Goal: Check status: Check status

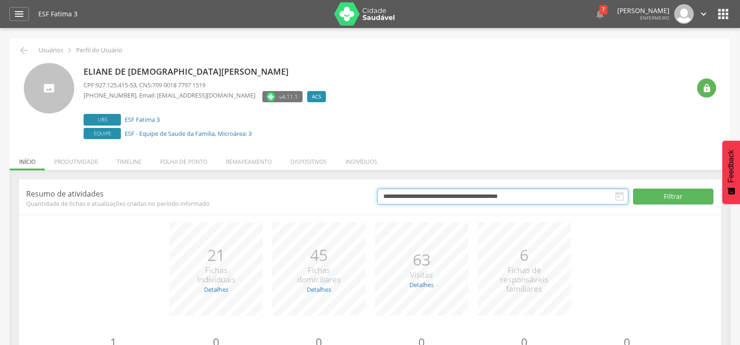
click at [456, 194] on input "**********" at bounding box center [502, 197] width 251 height 16
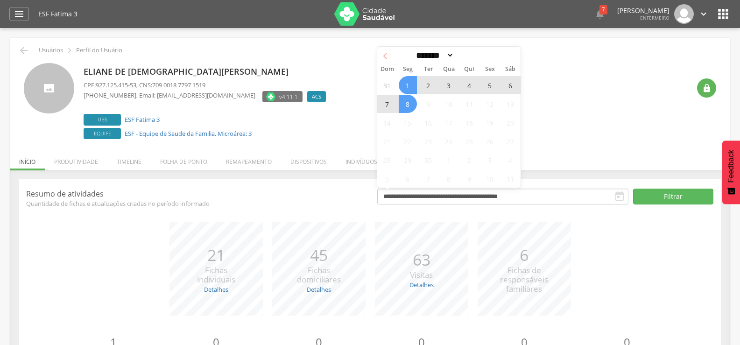
click at [386, 56] on icon at bounding box center [385, 56] width 7 height 7
select select "*"
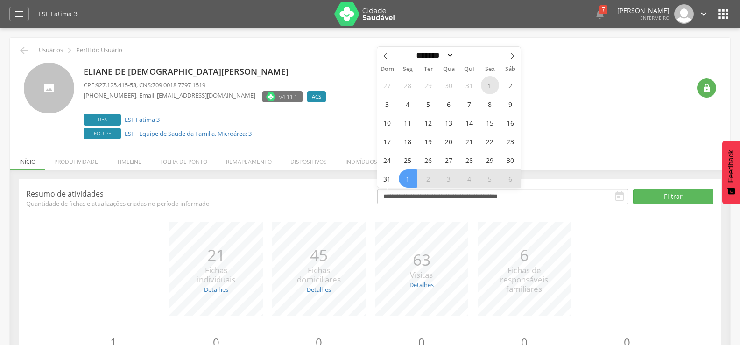
click at [490, 85] on span "1" at bounding box center [490, 85] width 18 height 18
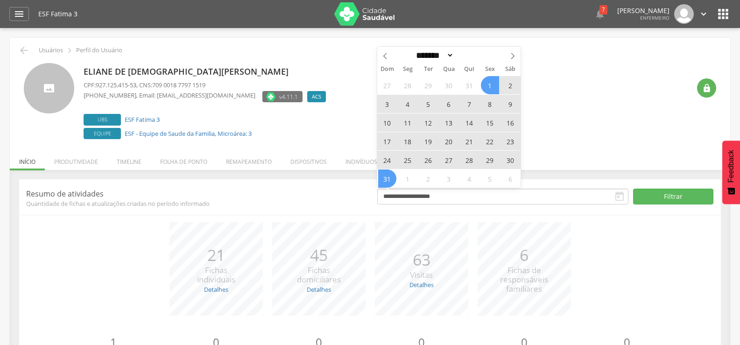
click at [389, 176] on span "31" at bounding box center [387, 178] width 18 height 18
type input "**********"
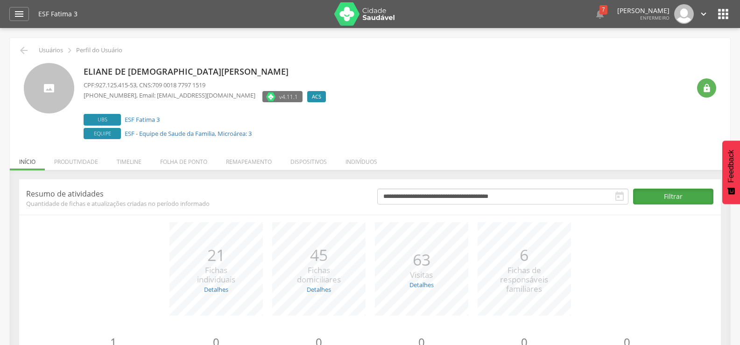
click at [687, 200] on button "Filtrar" at bounding box center [673, 197] width 81 height 16
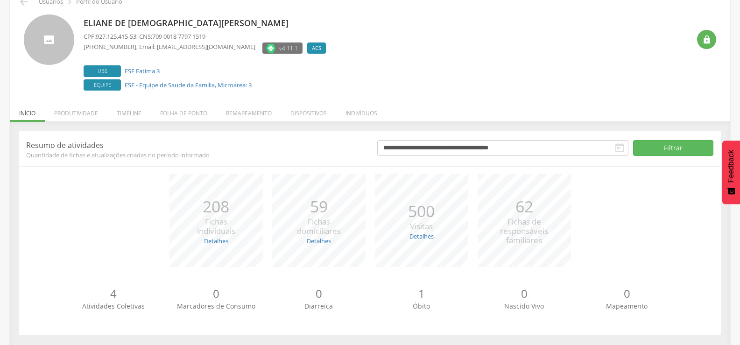
scroll to position [53, 0]
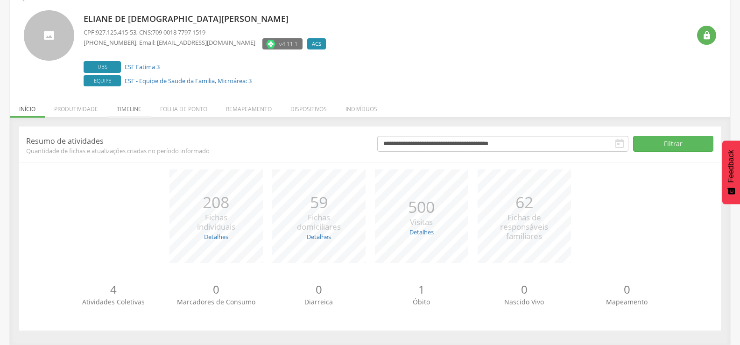
click at [133, 111] on li "Timeline" at bounding box center [128, 107] width 43 height 22
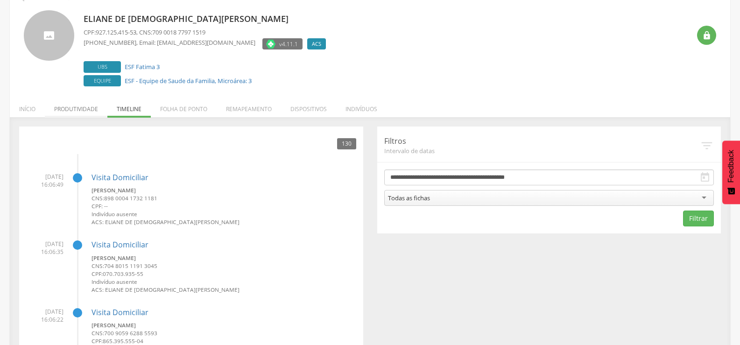
click at [91, 135] on div " 130" at bounding box center [191, 144] width 330 height 20
click at [86, 112] on li "Produtividade" at bounding box center [76, 107] width 63 height 22
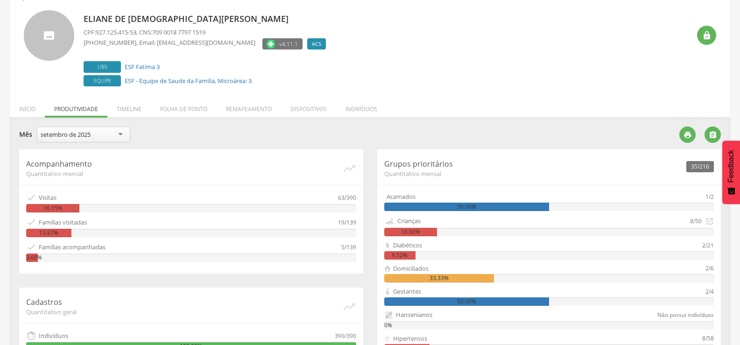
click at [92, 133] on div "setembro de 2025" at bounding box center [83, 135] width 93 height 16
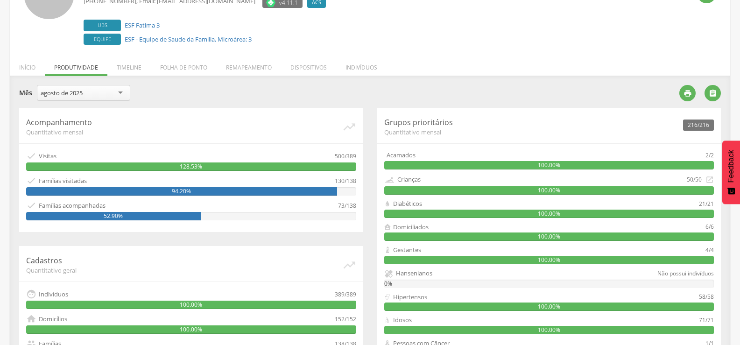
scroll to position [100, 0]
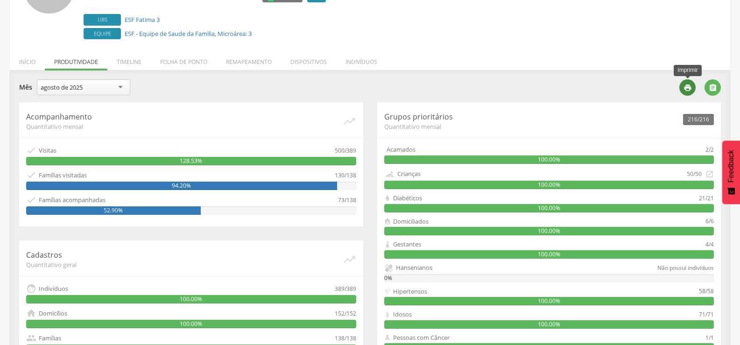
click at [690, 85] on icon "" at bounding box center [688, 88] width 8 height 8
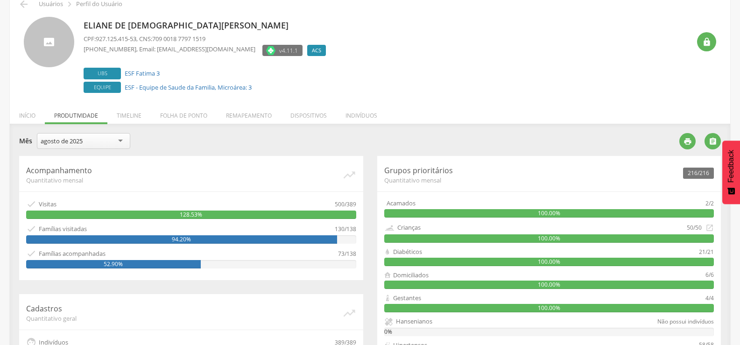
scroll to position [44, 0]
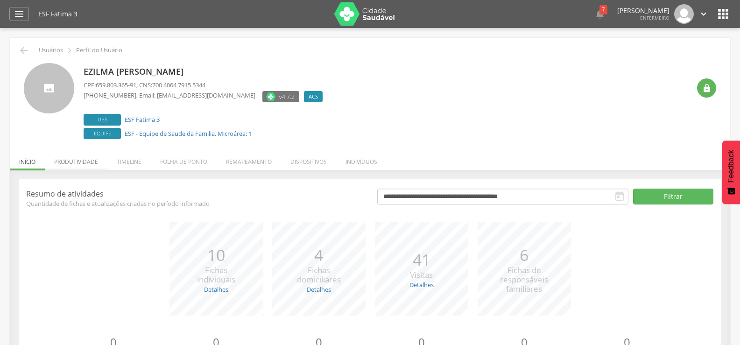
click at [71, 161] on li "Produtividade" at bounding box center [76, 159] width 63 height 22
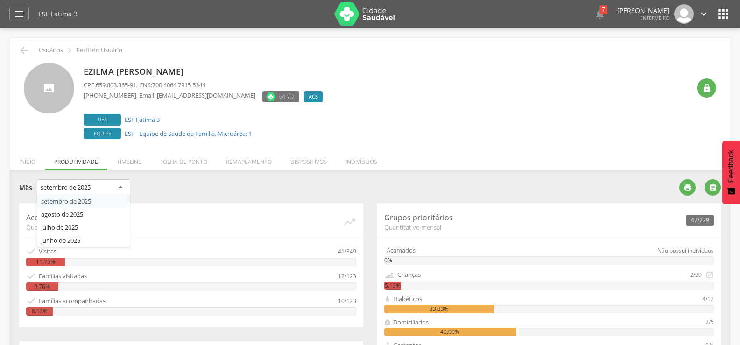
click at [95, 188] on div "setembro de 2025" at bounding box center [83, 187] width 93 height 17
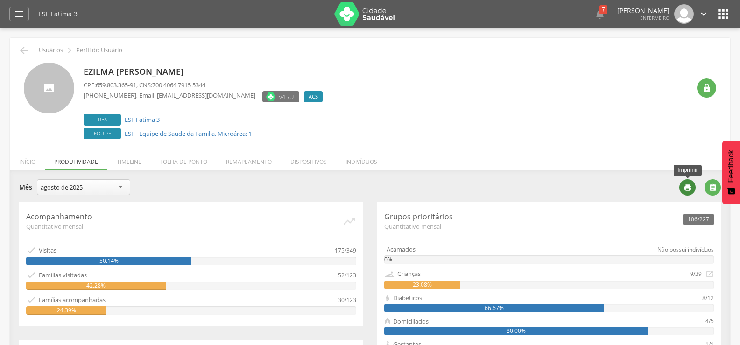
click at [684, 189] on icon "" at bounding box center [688, 187] width 8 height 8
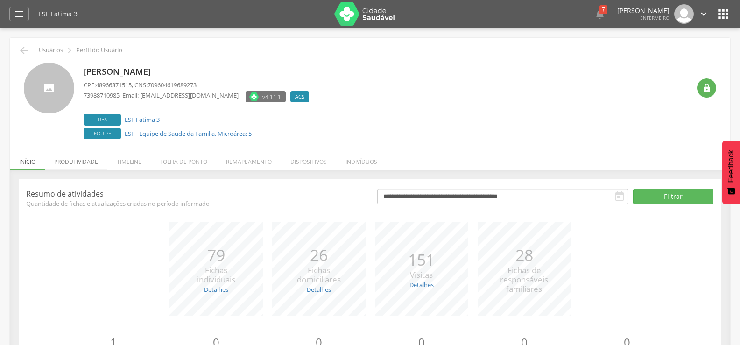
click at [78, 165] on li "Produtividade" at bounding box center [76, 159] width 63 height 22
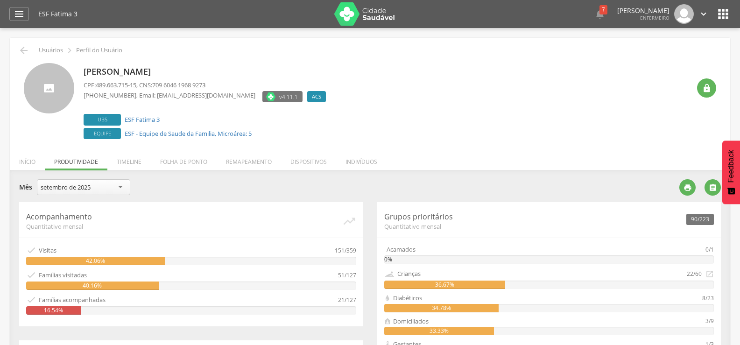
click at [93, 190] on div "setembro de 2025" at bounding box center [83, 187] width 93 height 16
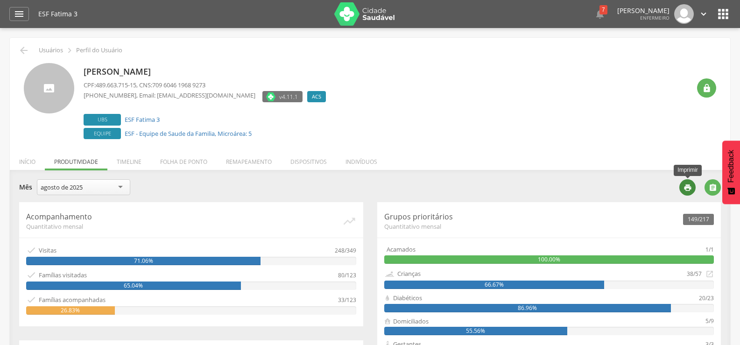
click at [687, 186] on icon "" at bounding box center [688, 187] width 8 height 8
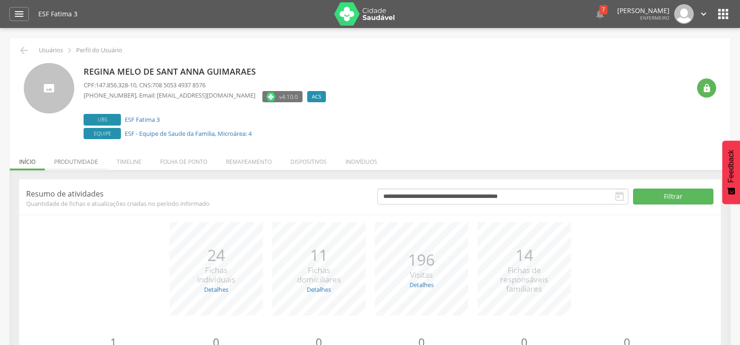
click at [82, 159] on li "Produtividade" at bounding box center [76, 159] width 63 height 22
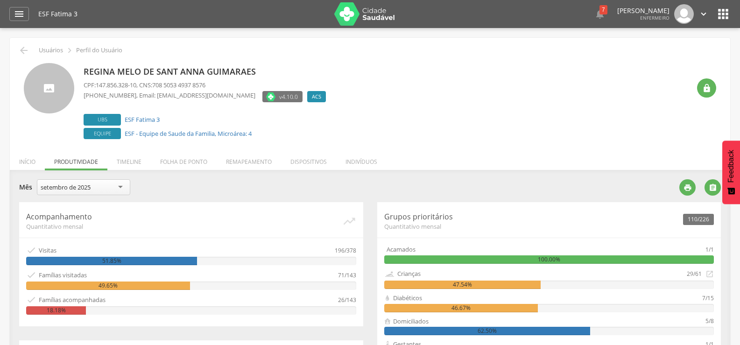
click at [89, 180] on div "setembro de 2025" at bounding box center [83, 187] width 93 height 16
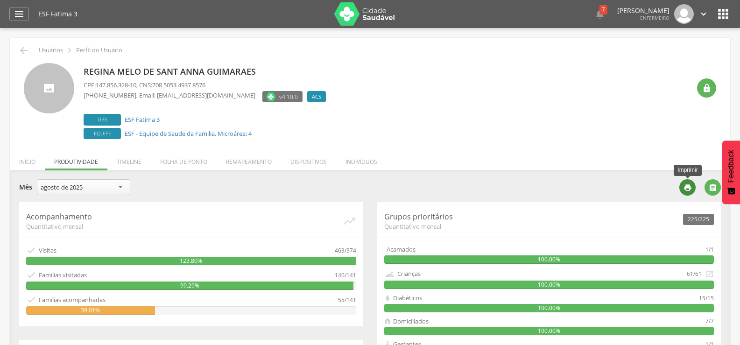
click at [687, 191] on icon "" at bounding box center [688, 187] width 8 height 8
